Goal: Navigation & Orientation: Find specific page/section

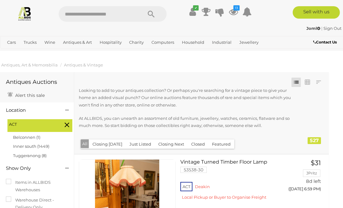
scroll to position [0, 5]
click at [233, 11] on icon at bounding box center [233, 11] width 9 height 11
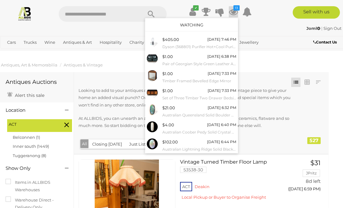
click at [199, 24] on link "Watching" at bounding box center [191, 24] width 23 height 5
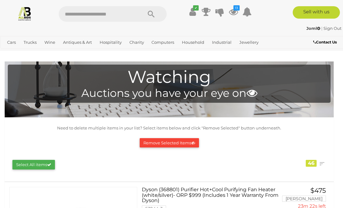
click at [0, 0] on span "Auctions" at bounding box center [0, 0] width 0 height 0
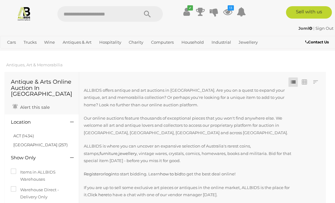
click at [26, 133] on link "ACT (1434)" at bounding box center [23, 135] width 20 height 5
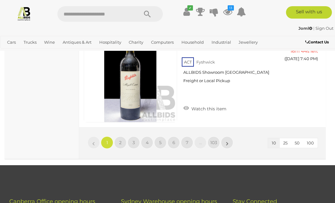
scroll to position [1132, 0]
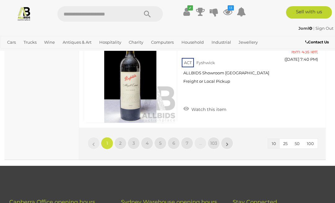
click at [118, 143] on link "2" at bounding box center [120, 143] width 12 height 12
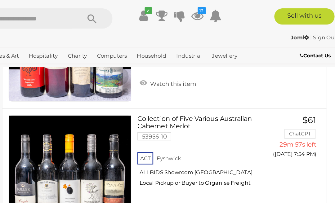
scroll to position [763, 0]
